Goal: Information Seeking & Learning: Check status

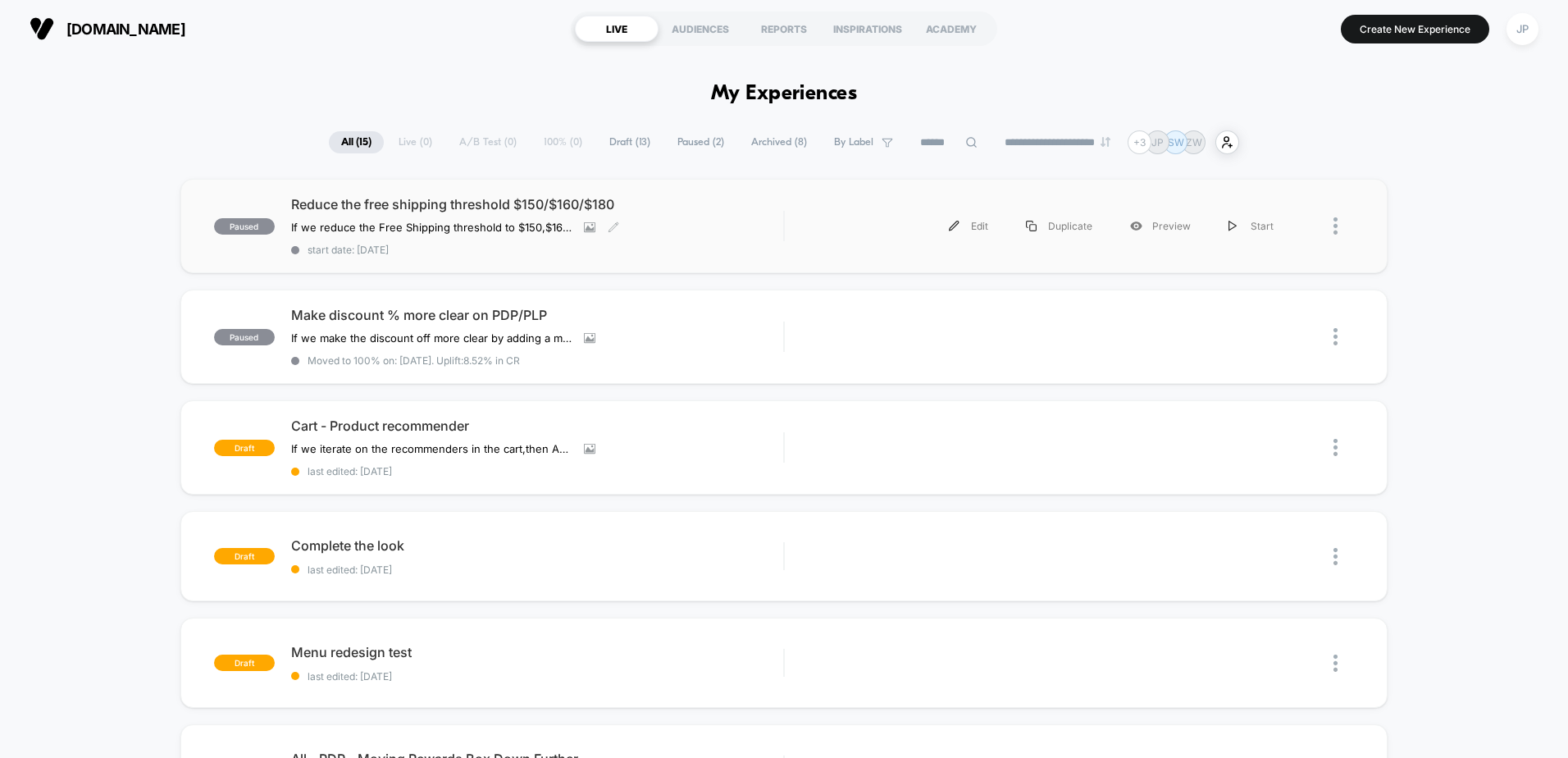
click at [526, 207] on span "Reduce the free shipping threshold $150/$160/$180" at bounding box center [537, 204] width 492 height 16
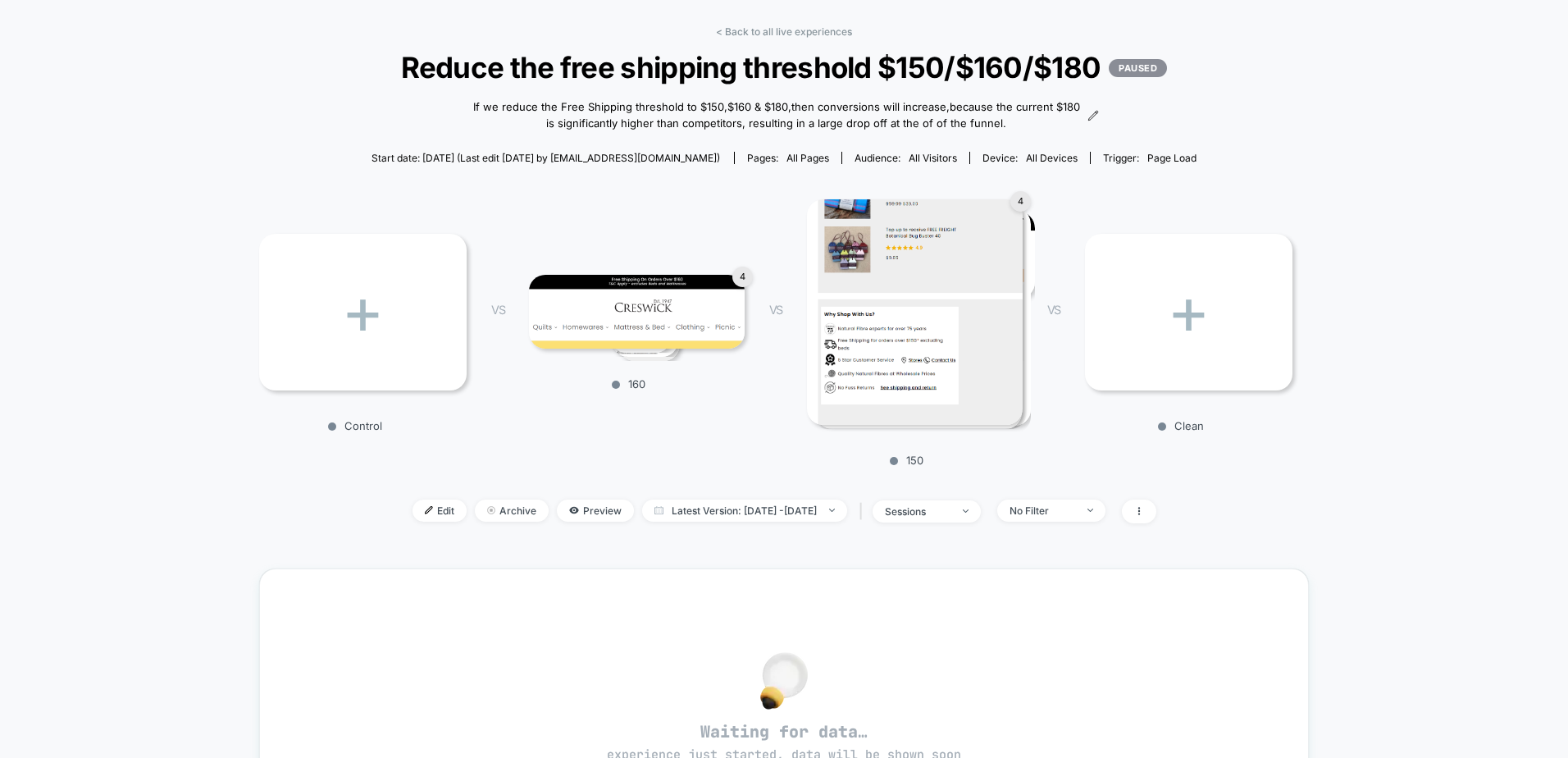
scroll to position [164, 0]
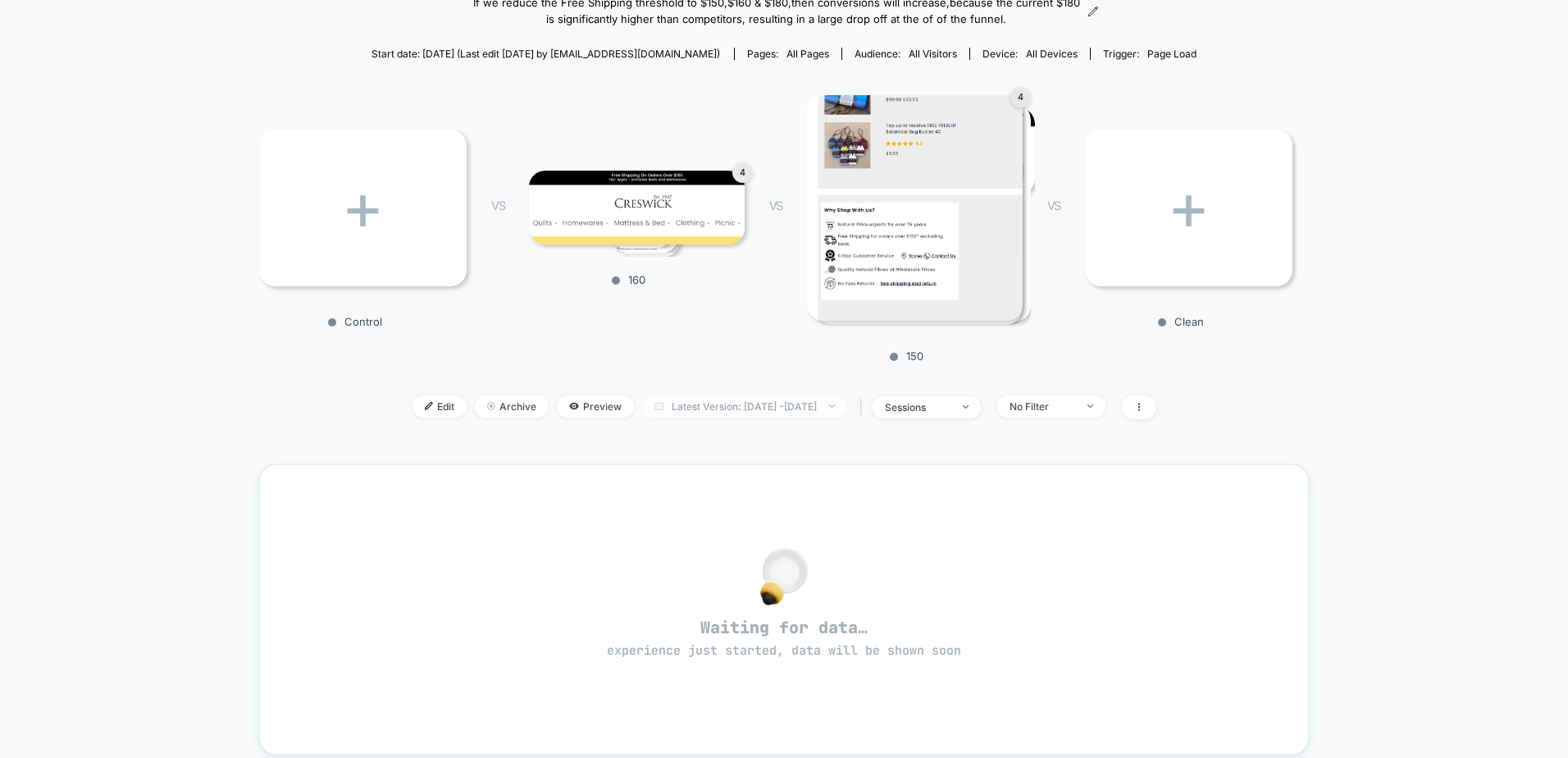
click at [783, 407] on span "Latest Version: [DATE] - [DATE]" at bounding box center [745, 407] width 205 height 23
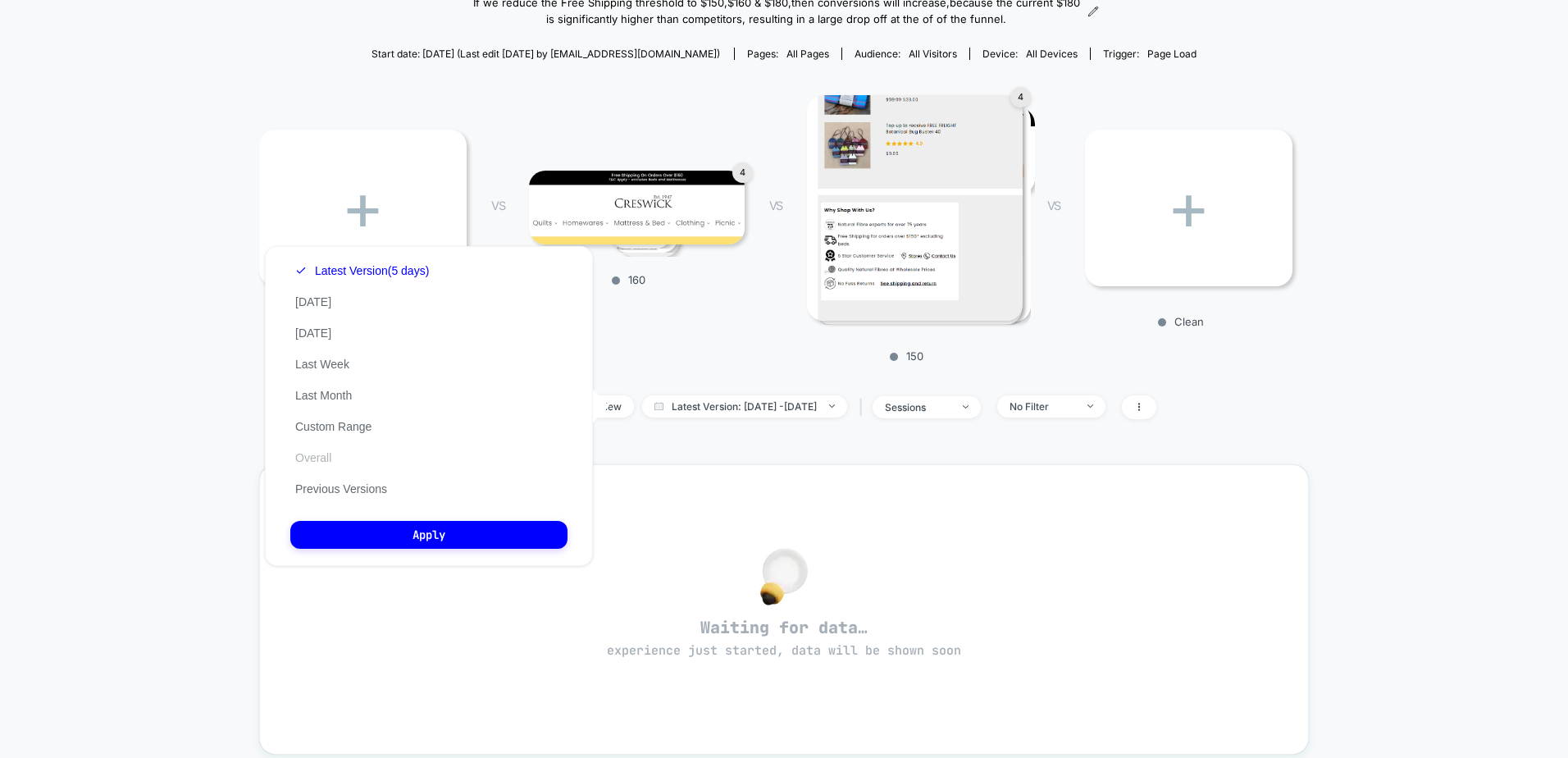
click at [318, 459] on button "Overall" at bounding box center [313, 457] width 46 height 15
click at [403, 537] on button "Apply" at bounding box center [429, 535] width 277 height 28
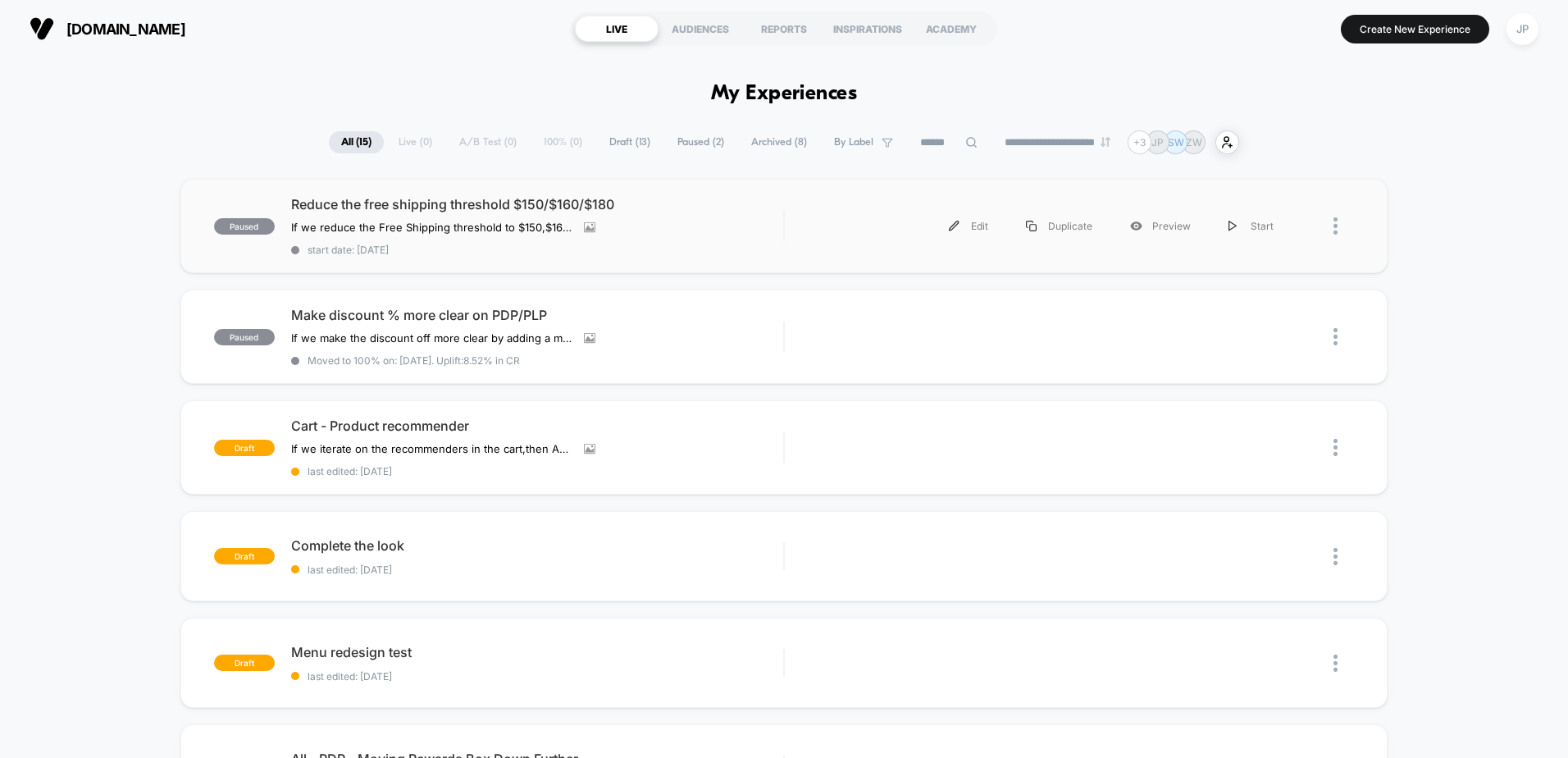
click at [1332, 233] on div at bounding box center [1323, 226] width 61 height 37
click at [1254, 225] on div "Start" at bounding box center [1251, 226] width 83 height 37
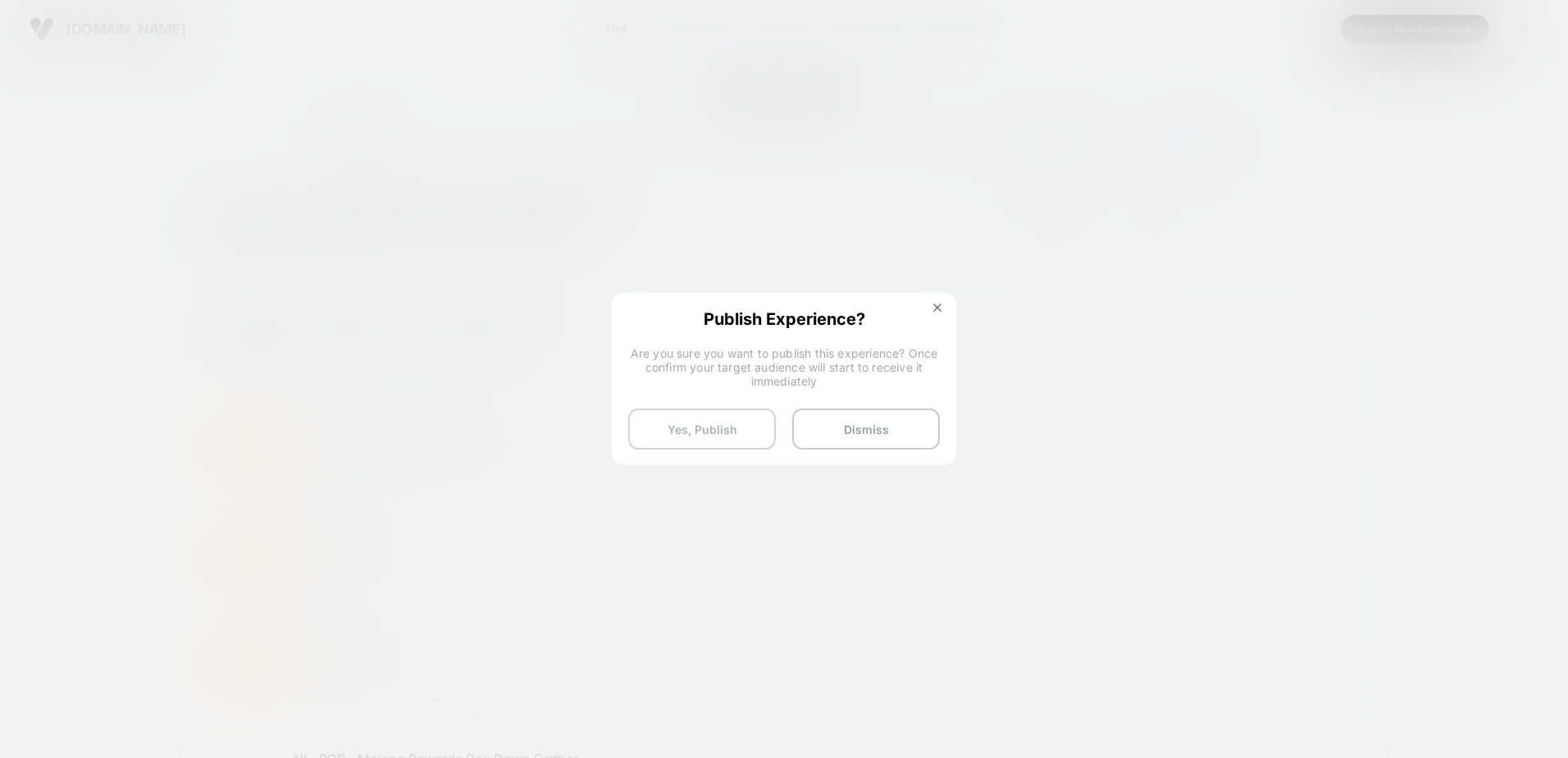
click at [732, 430] on button "Yes, Publish" at bounding box center [702, 429] width 148 height 41
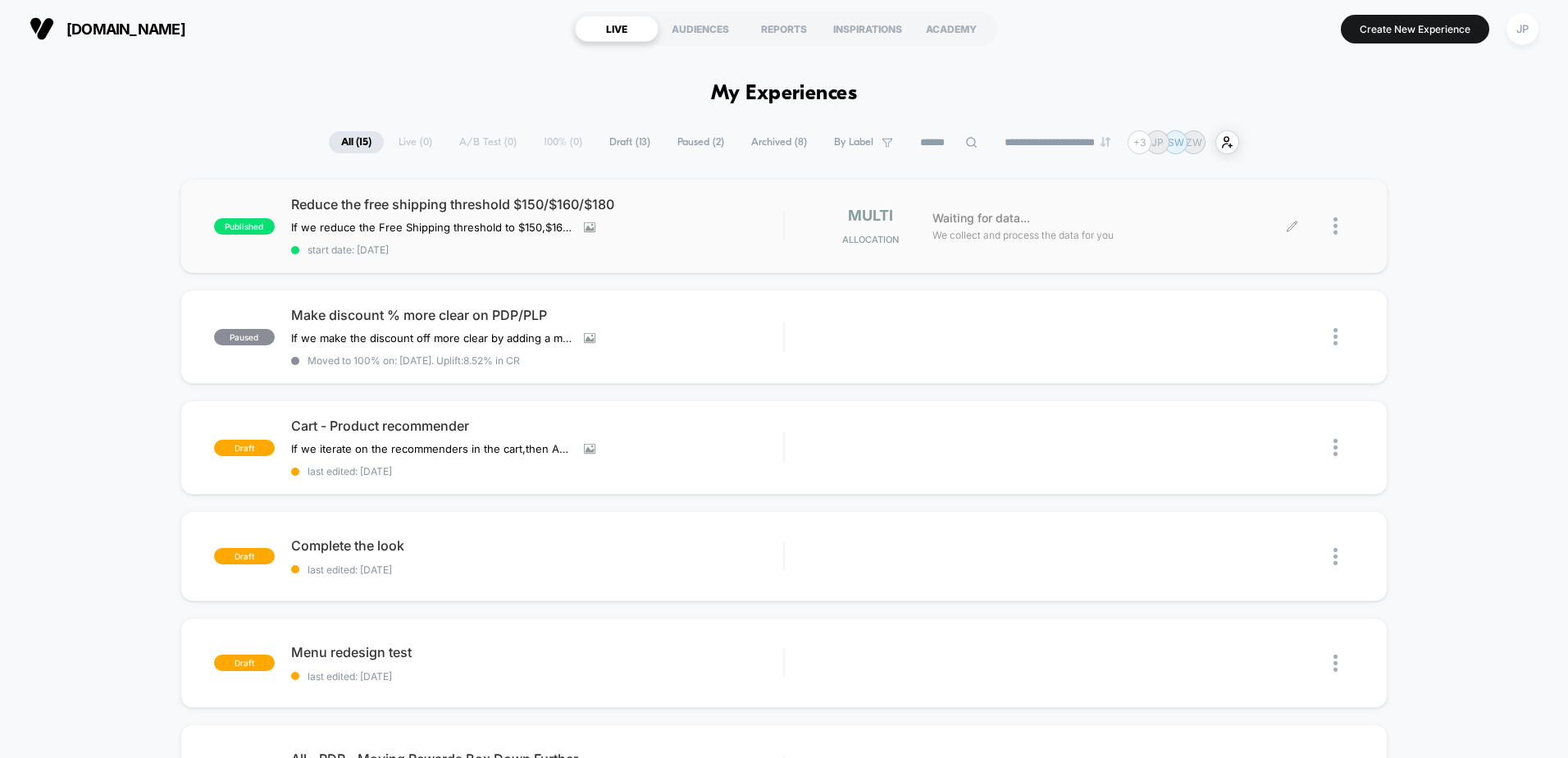
click at [985, 240] on span "We collect and process the data for you" at bounding box center [1023, 235] width 181 height 16
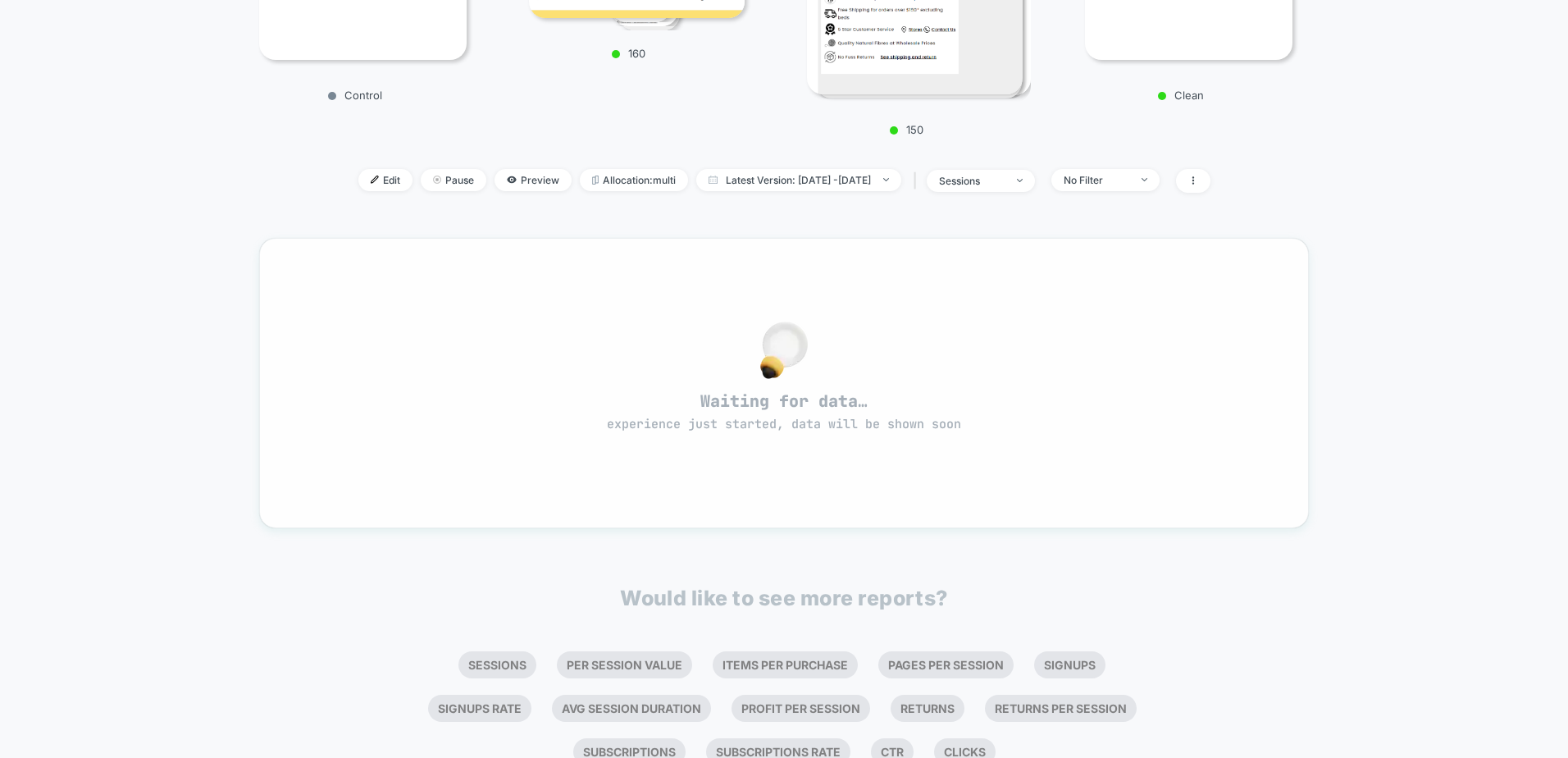
scroll to position [411, 0]
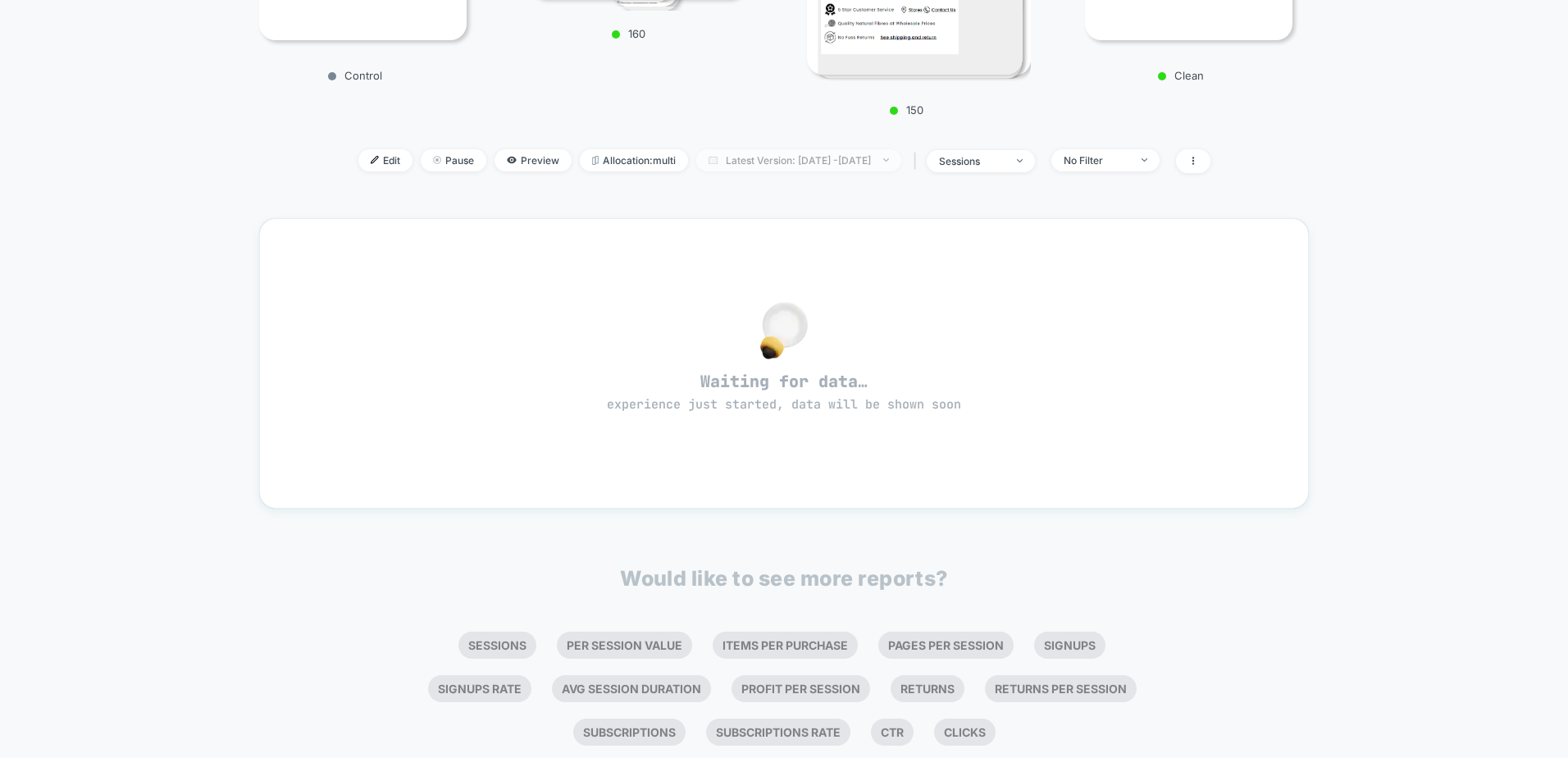
click at [723, 164] on span "Latest Version: [DATE] - [DATE]" at bounding box center [798, 160] width 205 height 23
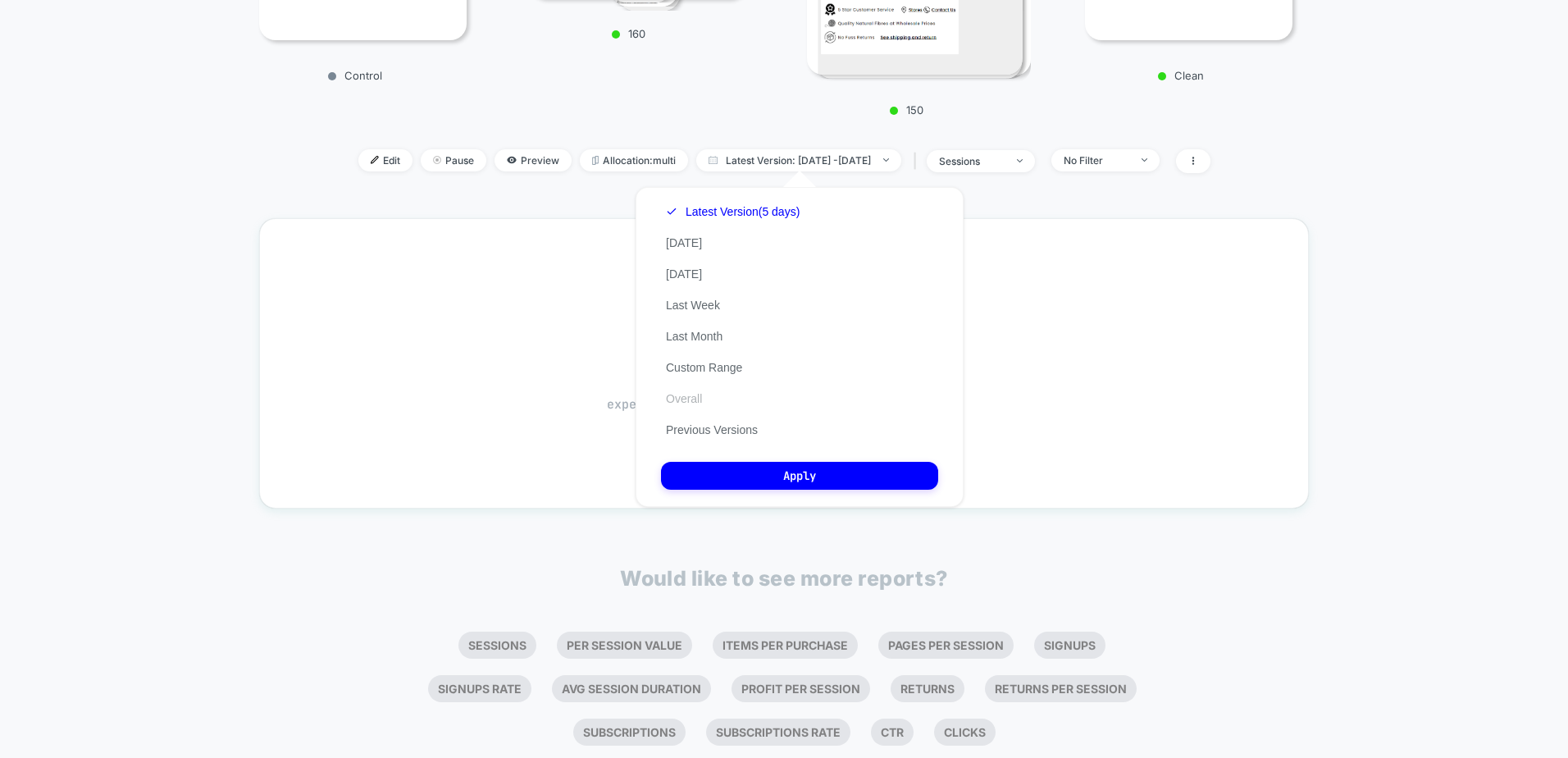
click at [688, 404] on button "Overall" at bounding box center [683, 398] width 46 height 15
click at [784, 476] on button "Apply" at bounding box center [799, 476] width 277 height 28
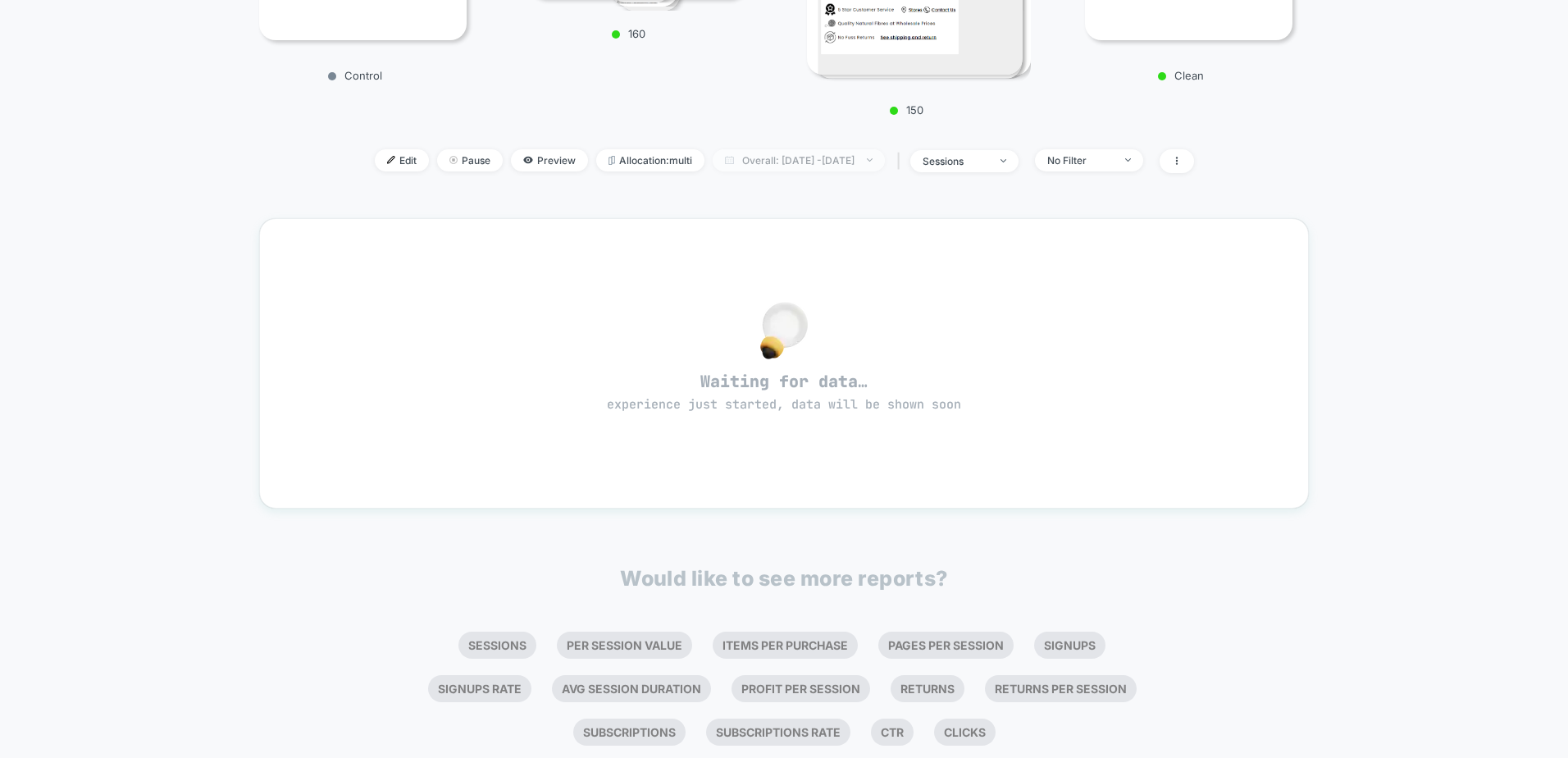
click at [773, 155] on span "Overall: [DATE] - [DATE]" at bounding box center [798, 160] width 172 height 23
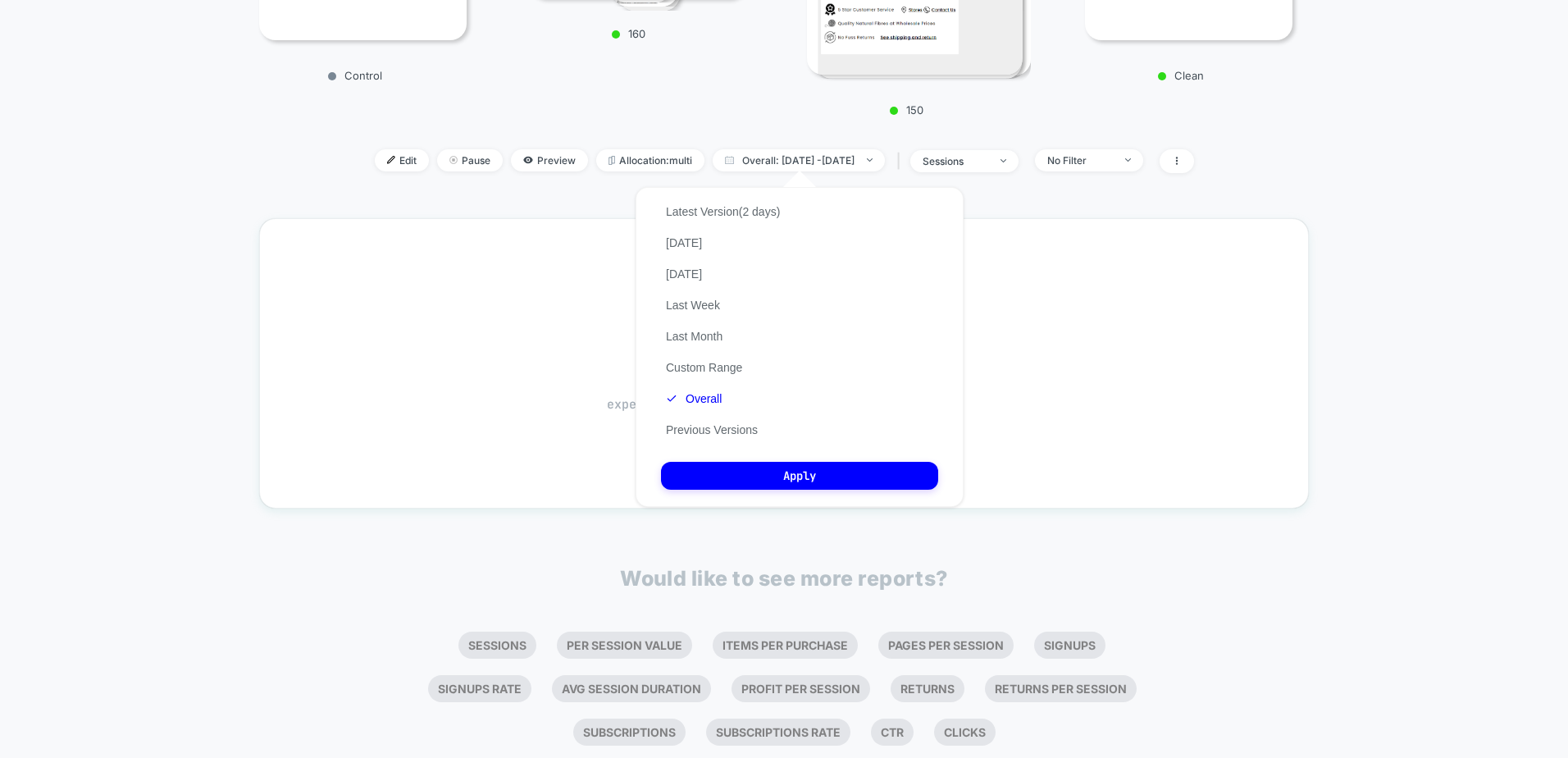
click at [699, 324] on div "Latest Version (2 days) [DATE] [DATE] Last Week Last Month Custom Range Overall…" at bounding box center [722, 321] width 124 height 249
click at [707, 333] on button "Last Month" at bounding box center [694, 336] width 67 height 15
click at [766, 474] on button "Apply" at bounding box center [799, 476] width 277 height 28
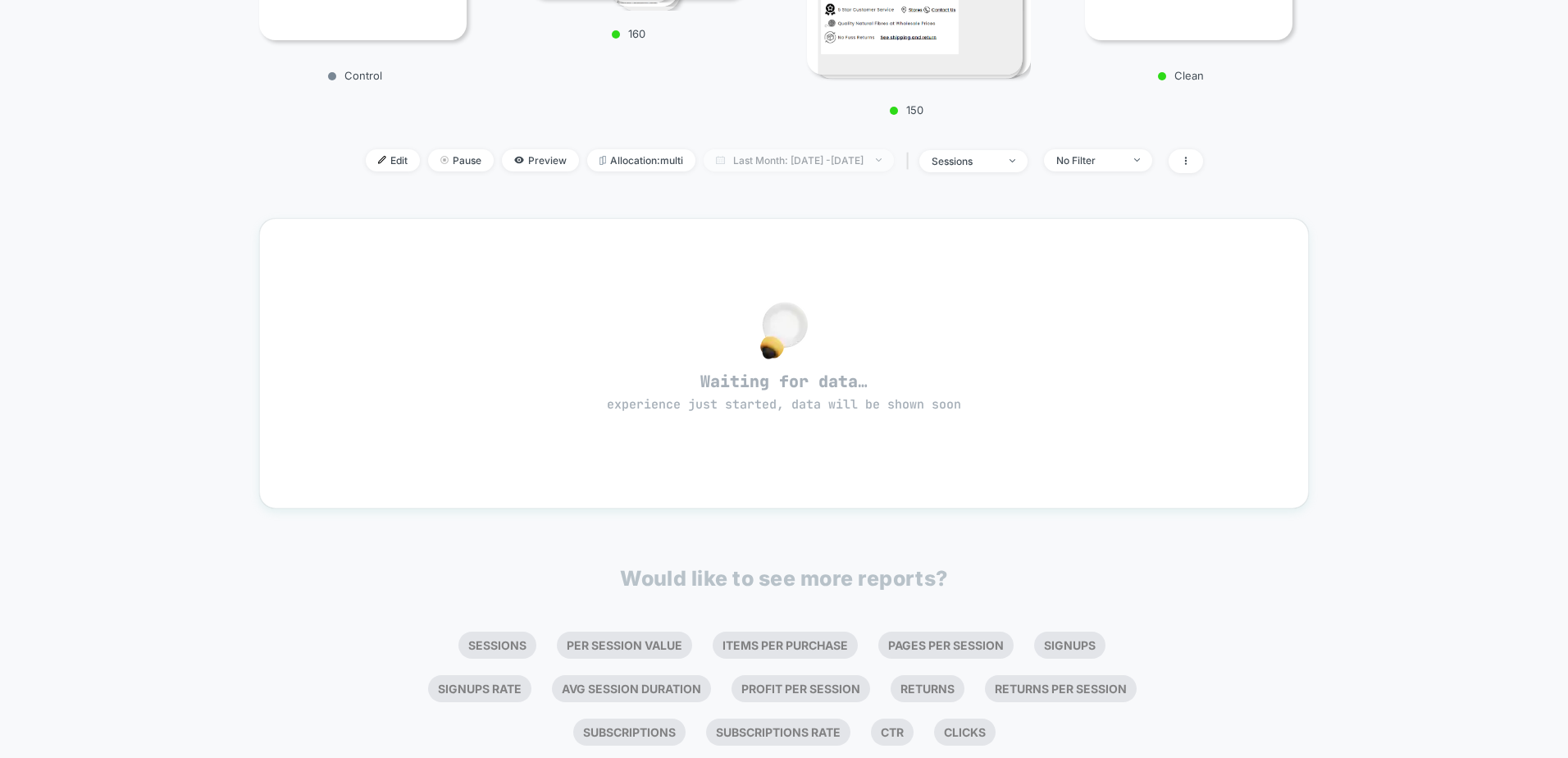
click at [792, 161] on span "Last Month: [DATE] - [DATE]" at bounding box center [799, 160] width 190 height 23
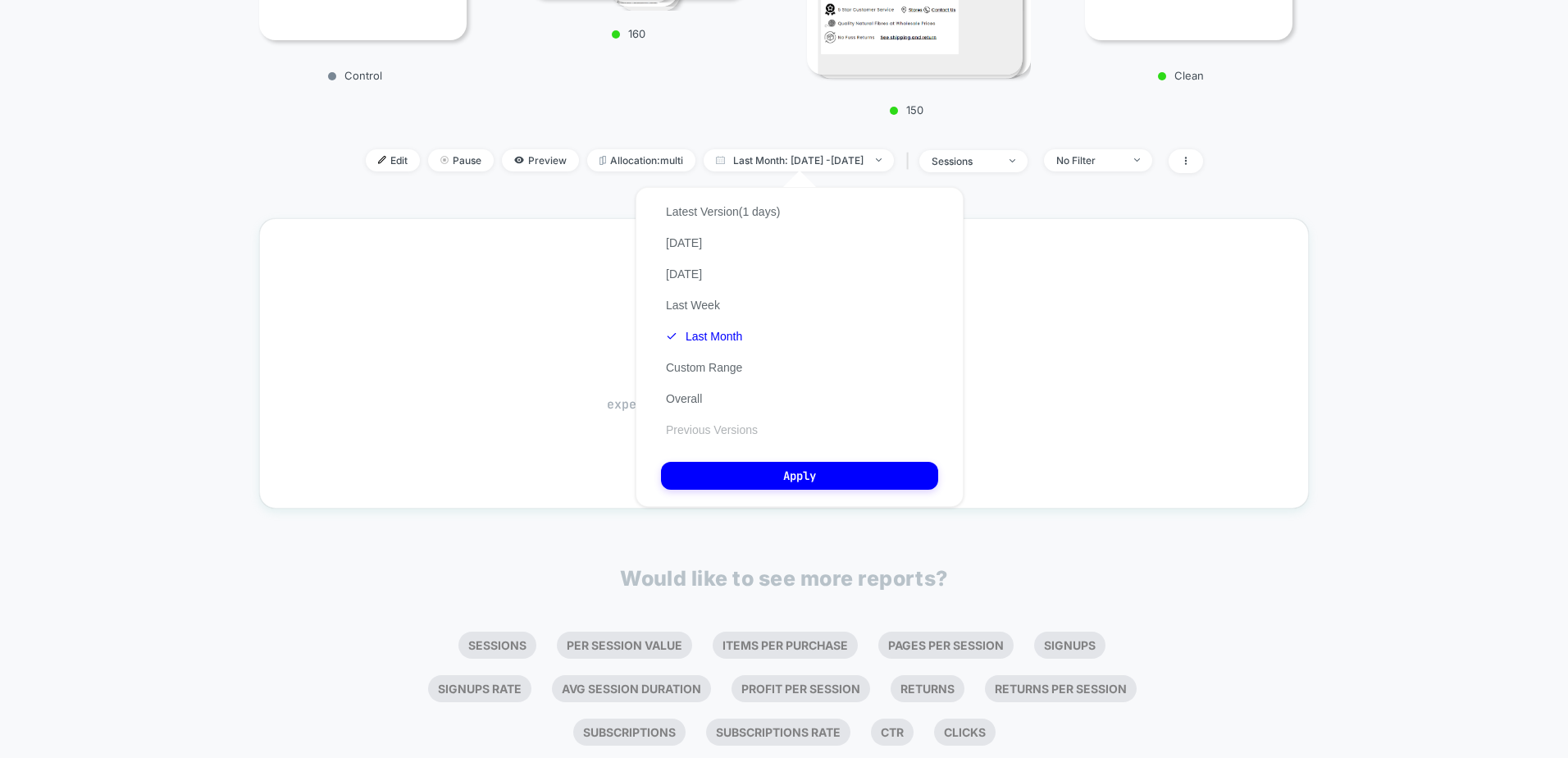
click at [690, 428] on button "Previous Versions" at bounding box center [711, 430] width 101 height 15
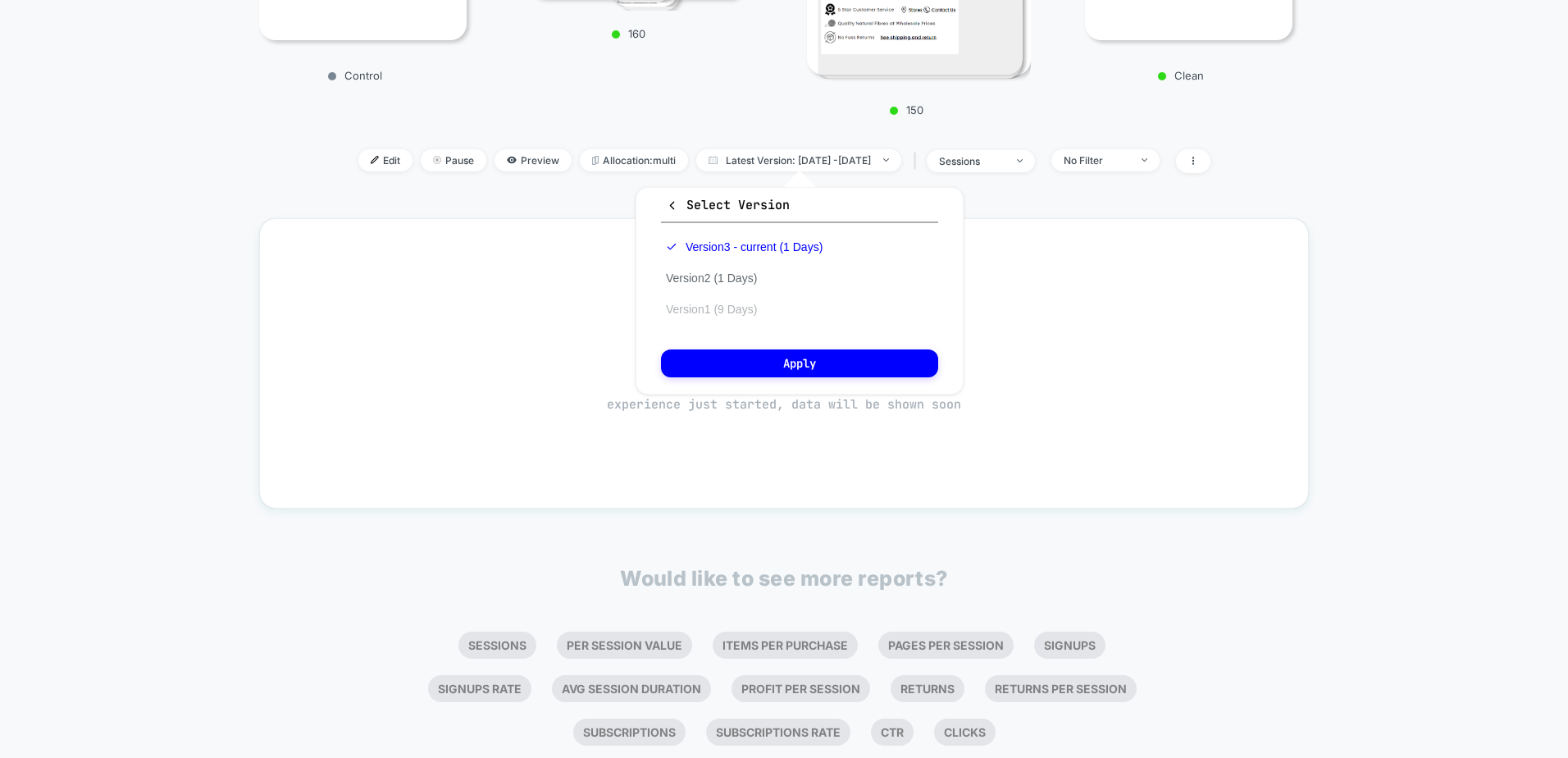
click at [720, 310] on button "Version 1 (9 Days)" at bounding box center [711, 309] width 101 height 15
click at [763, 371] on button "Apply" at bounding box center [799, 364] width 277 height 28
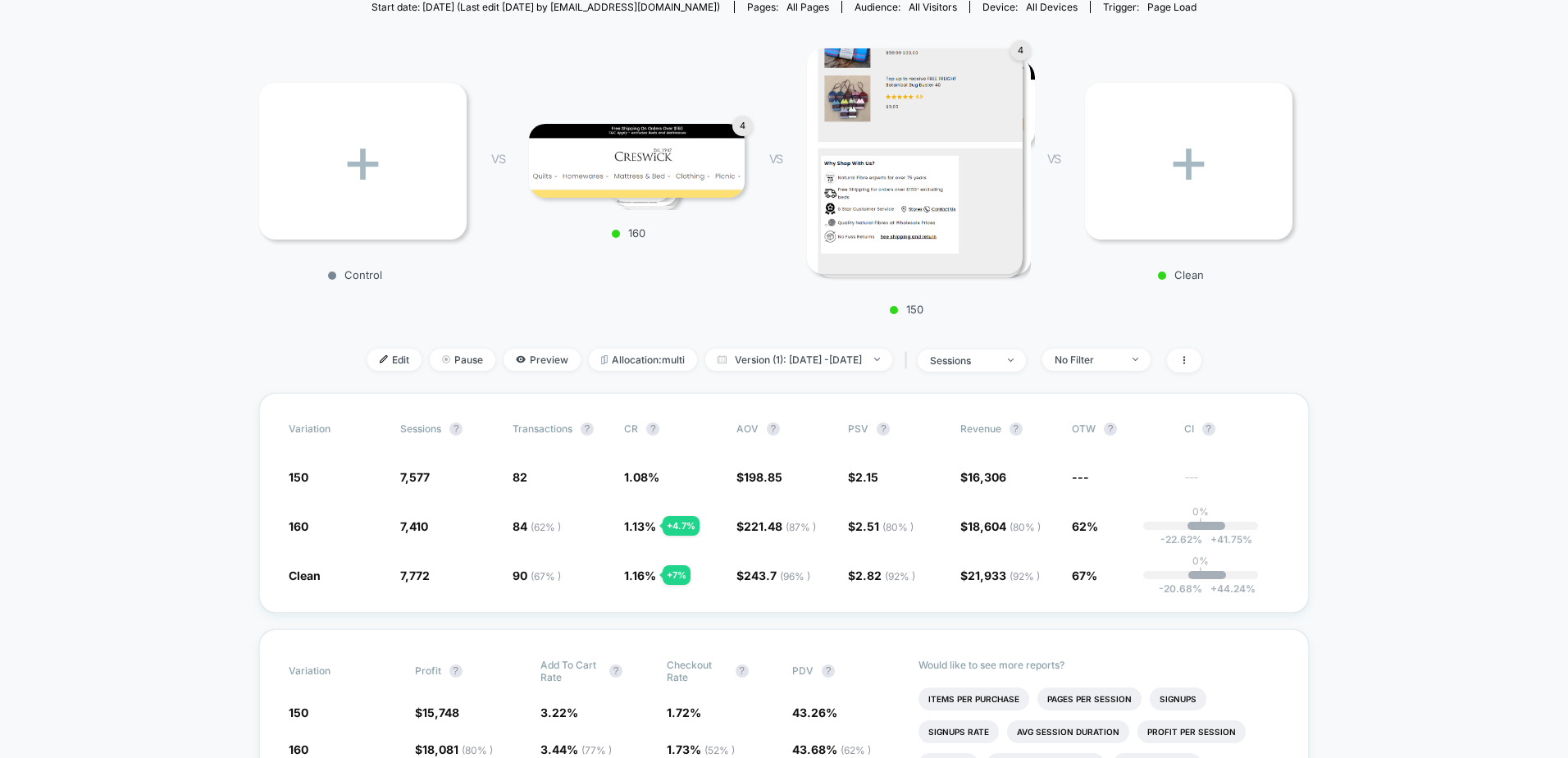
scroll to position [164, 0]
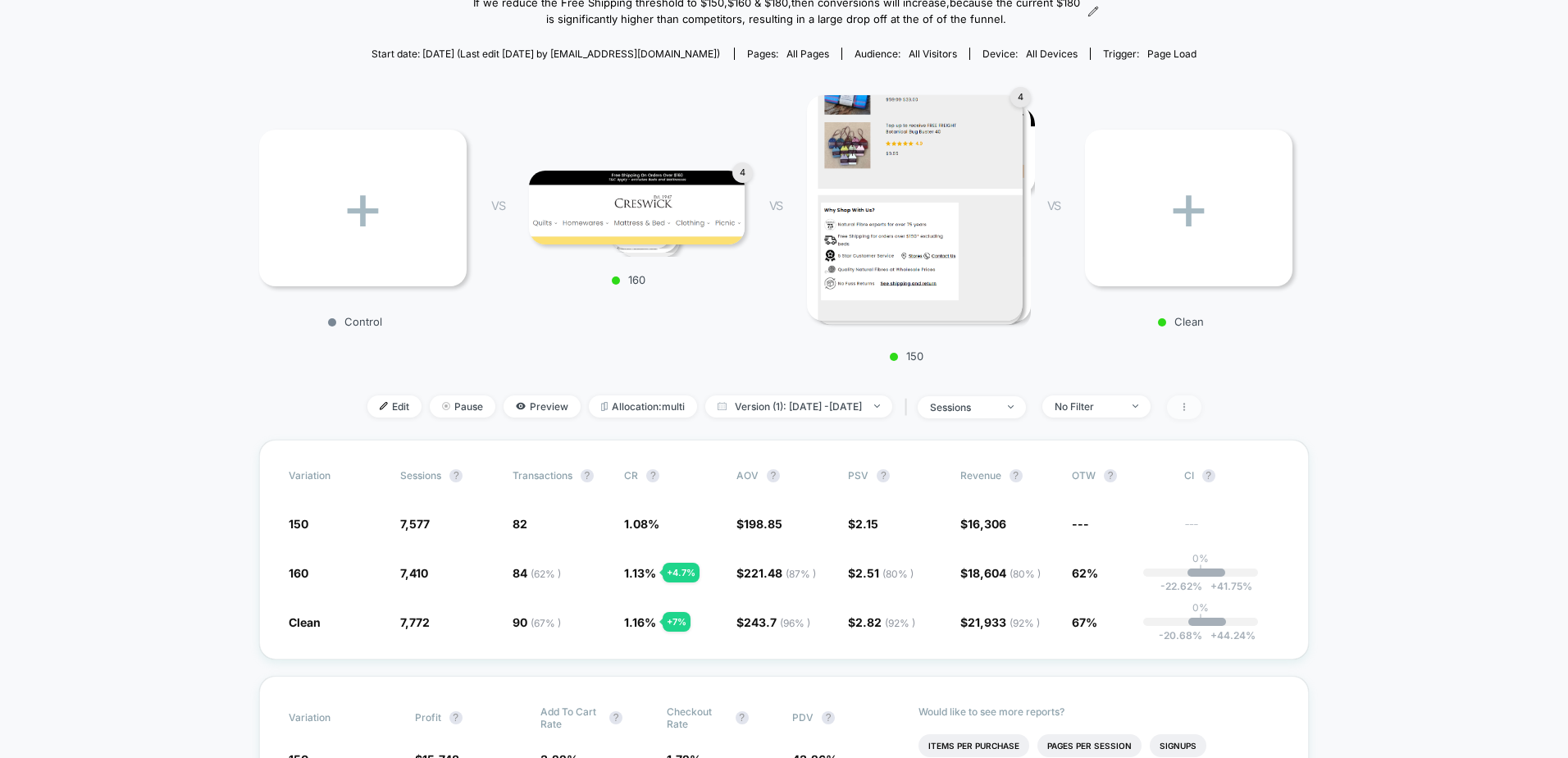
click at [1190, 406] on icon at bounding box center [1184, 406] width 10 height 10
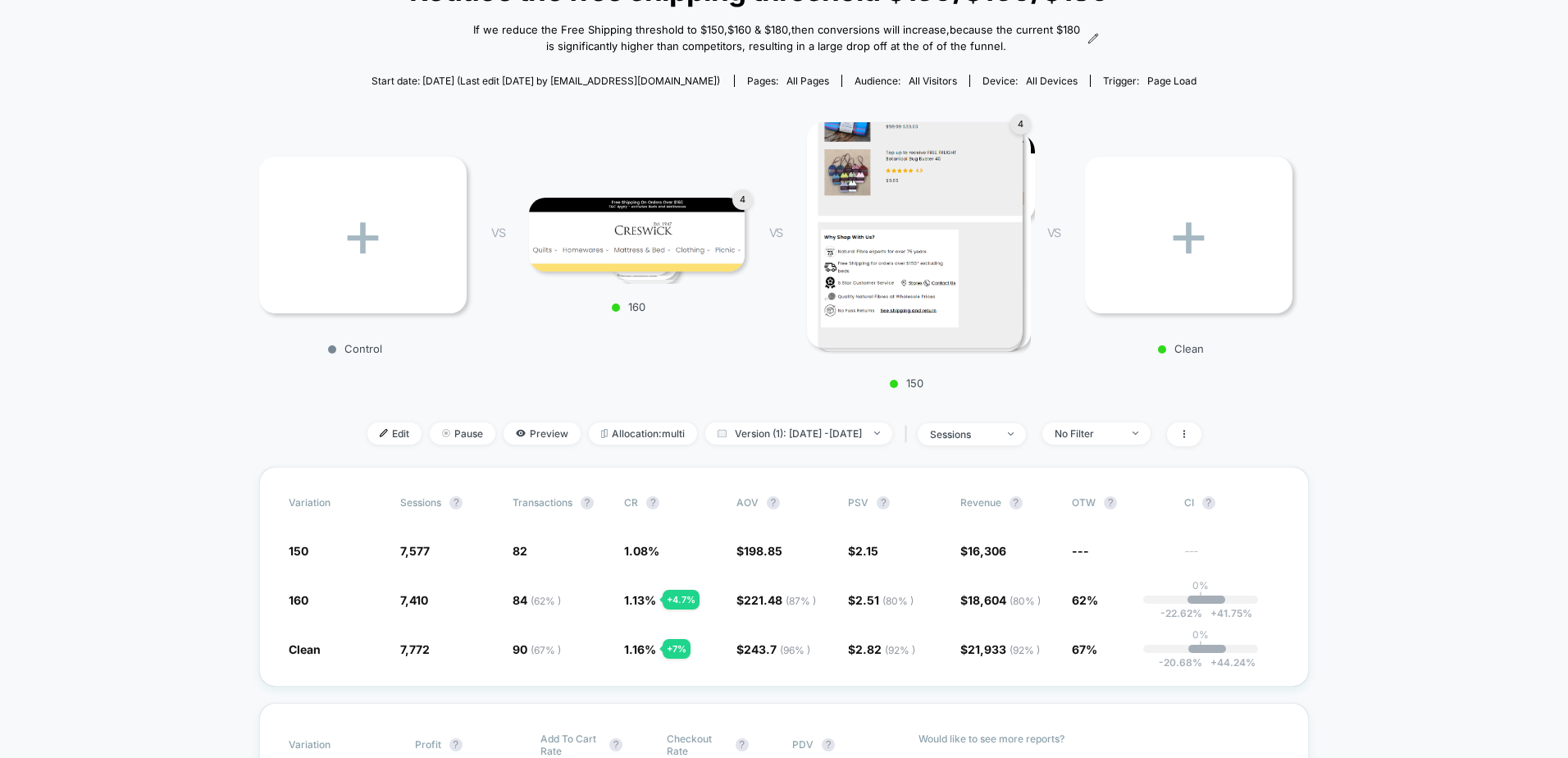
scroll to position [0, 0]
